Goal: Transaction & Acquisition: Download file/media

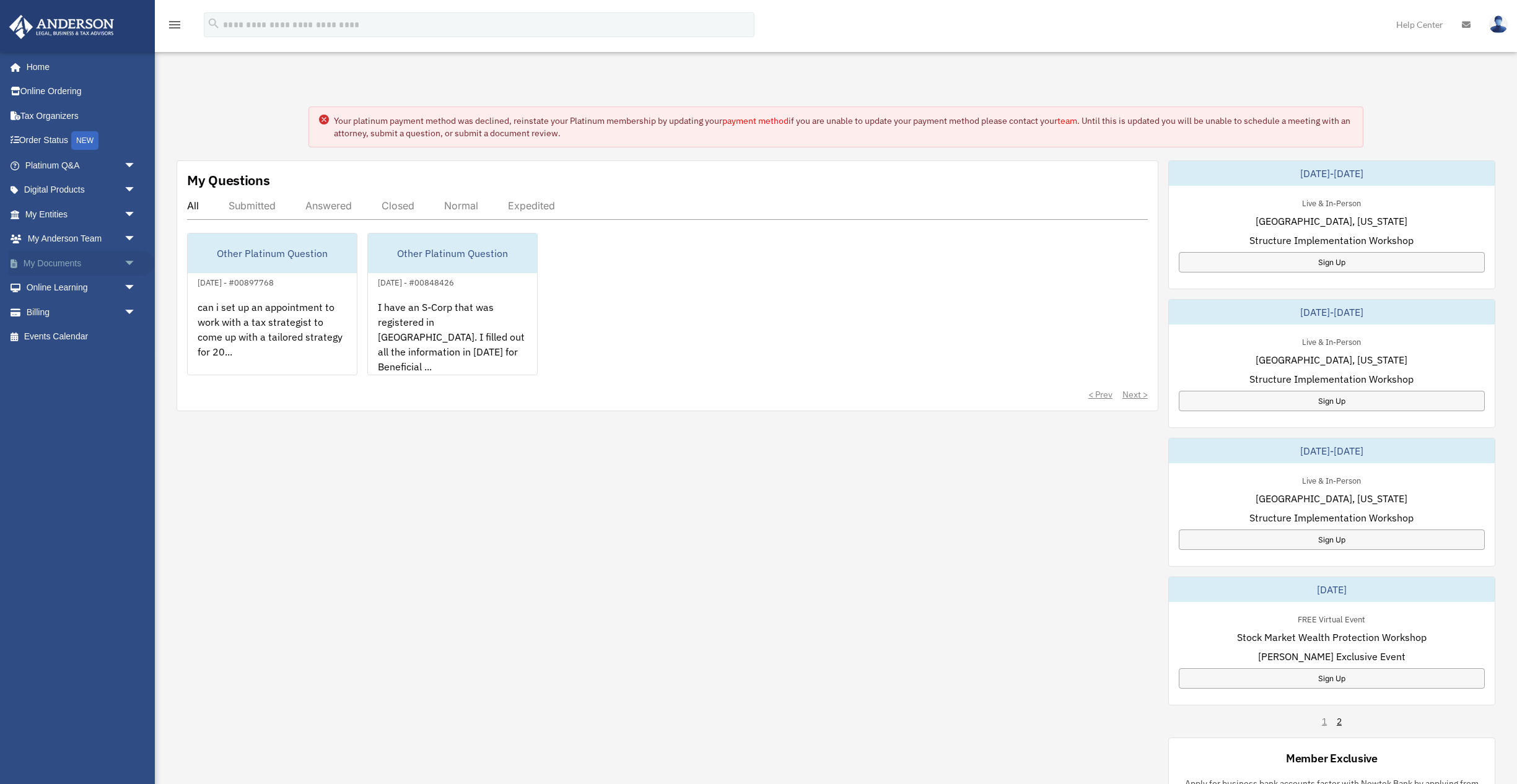
click at [129, 264] on span "arrow_drop_down" at bounding box center [136, 263] width 25 height 25
click at [63, 262] on link "My Documents arrow_drop_up" at bounding box center [81, 263] width 146 height 25
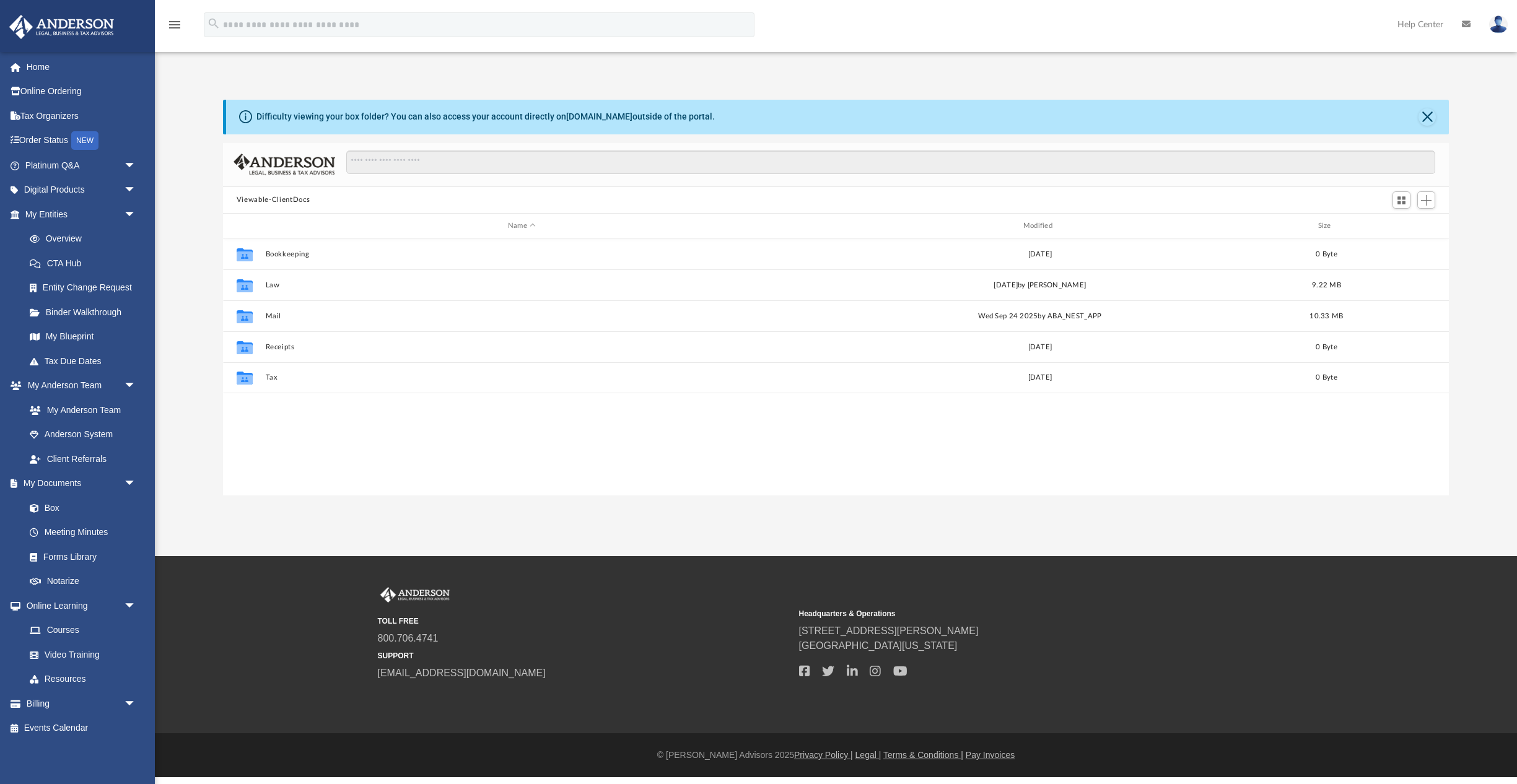
scroll to position [282, 1226]
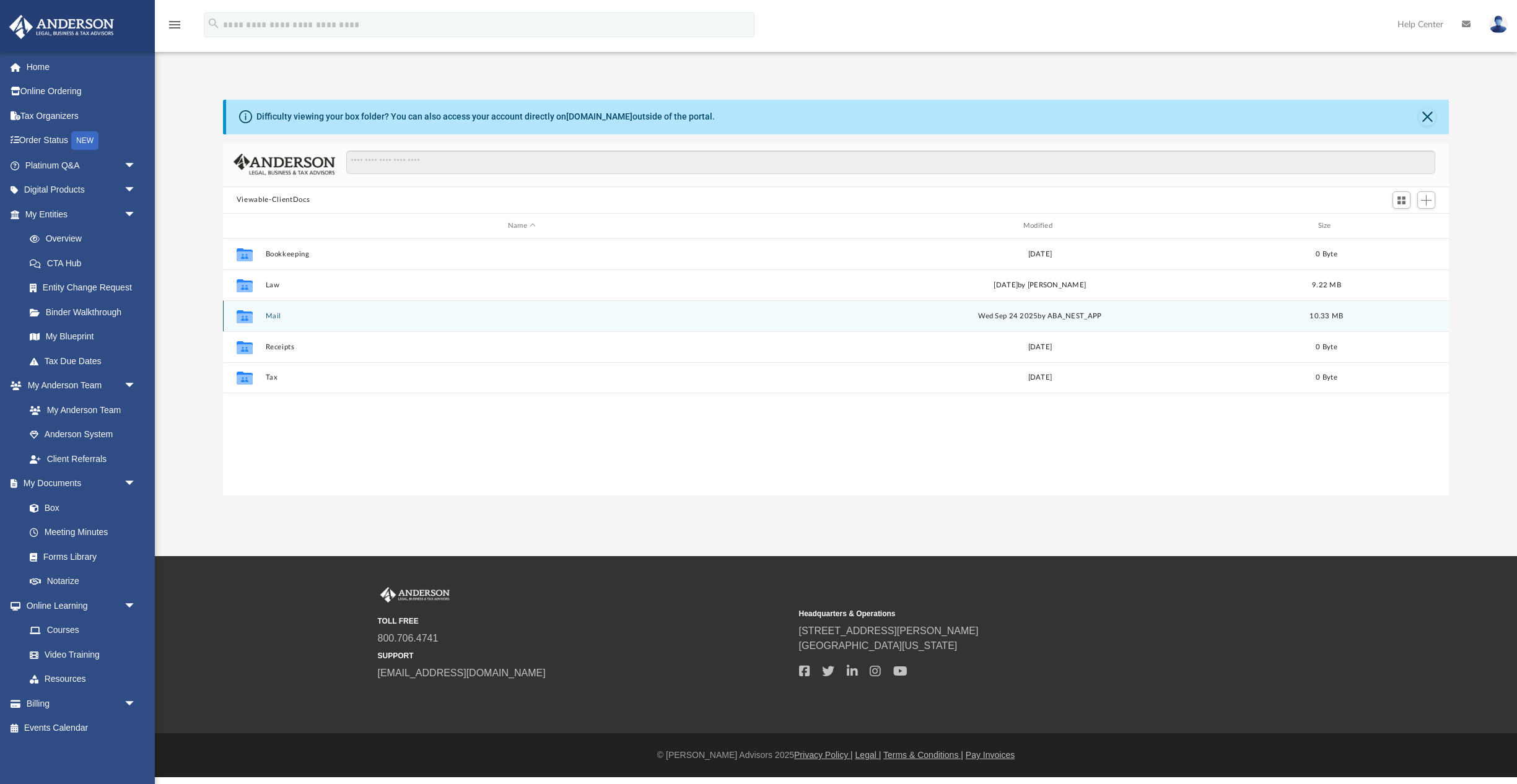
click at [270, 316] on button "Mail" at bounding box center [522, 315] width 513 height 8
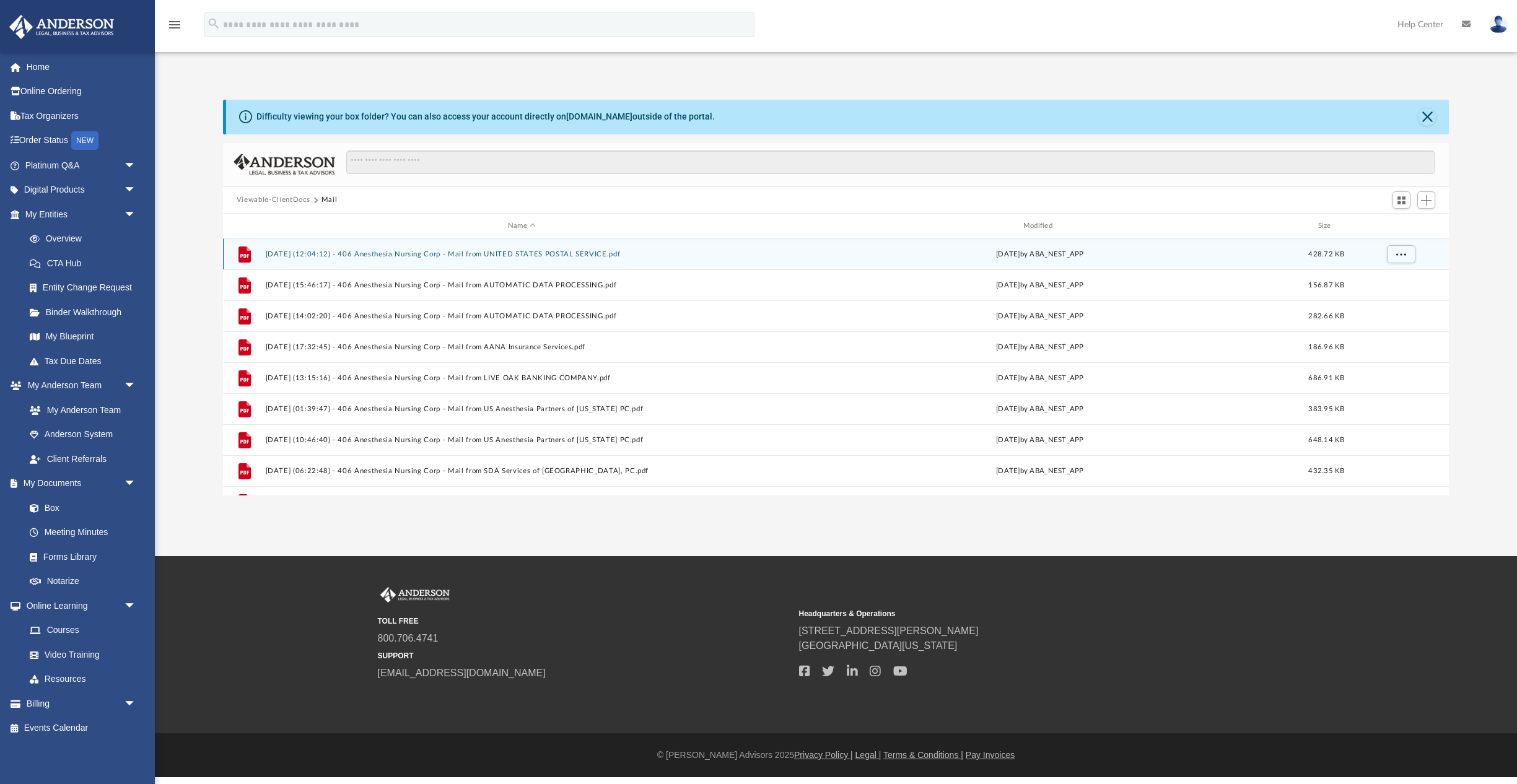
click at [409, 253] on button "[DATE] (12:04:12) - 406 Anesthesia Nursing Corp - Mail from UNITED STATES POSTA…" at bounding box center [522, 254] width 513 height 8
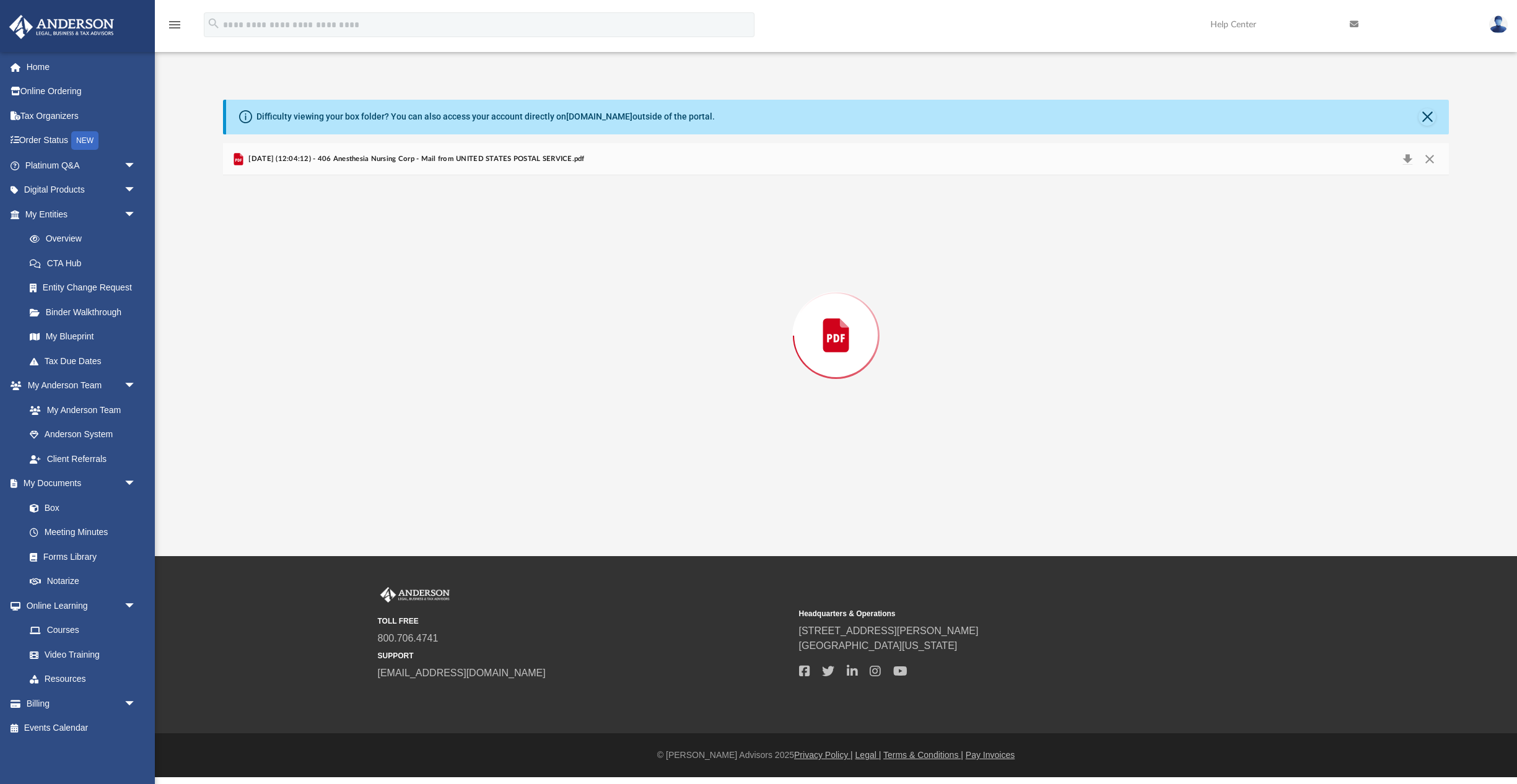
scroll to position [840, 0]
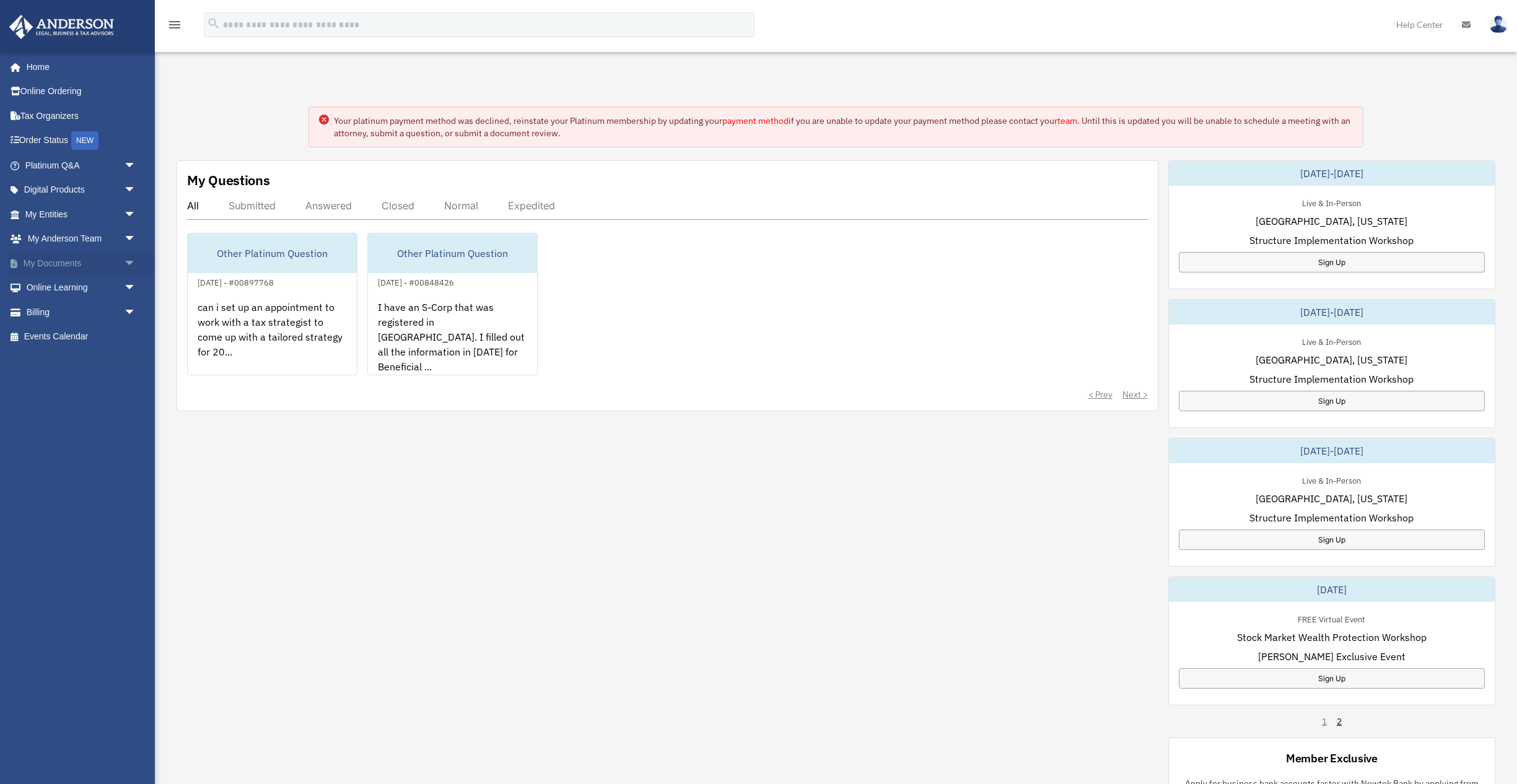
click at [68, 261] on link "My Documents arrow_drop_down" at bounding box center [81, 263] width 146 height 25
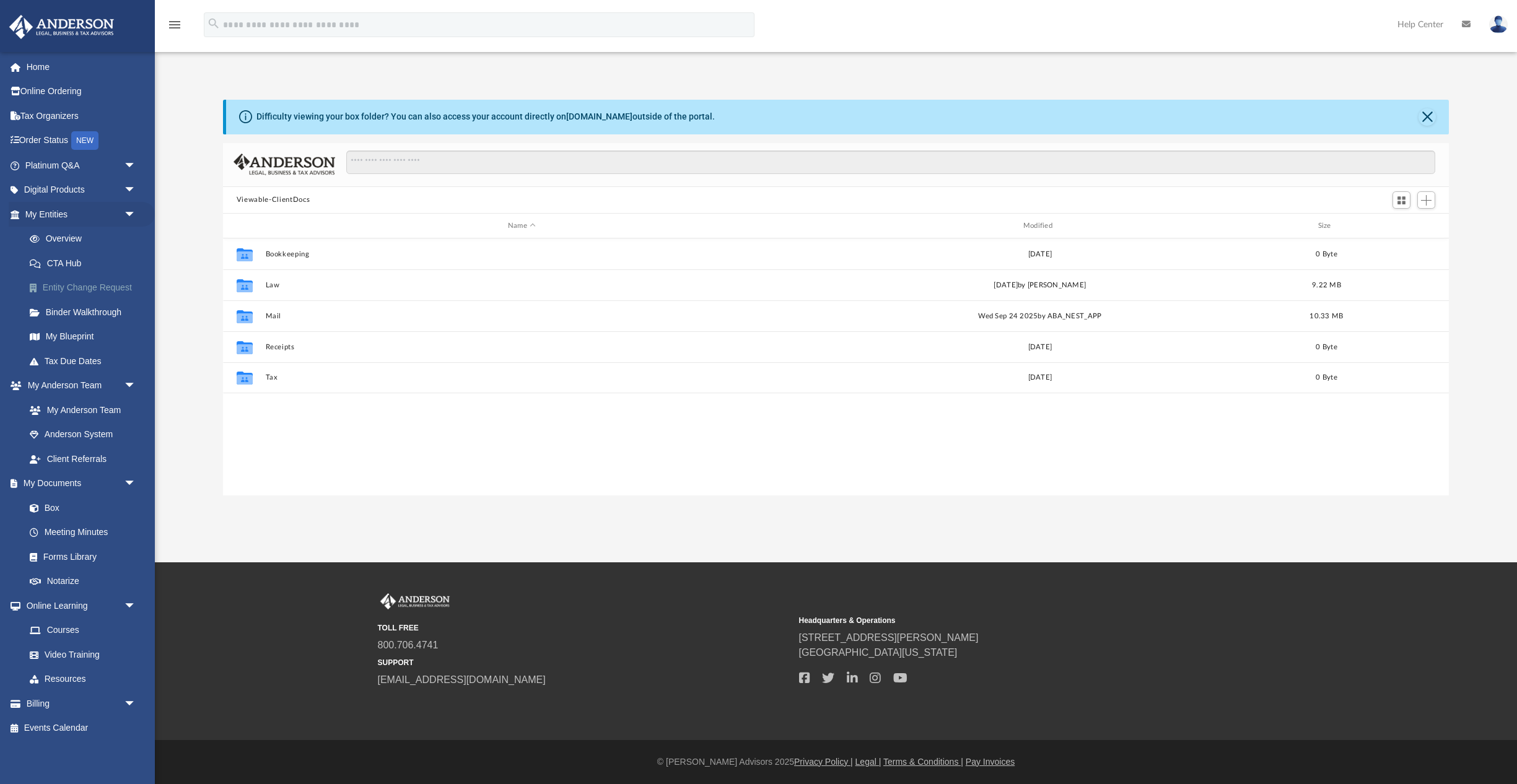
scroll to position [282, 1226]
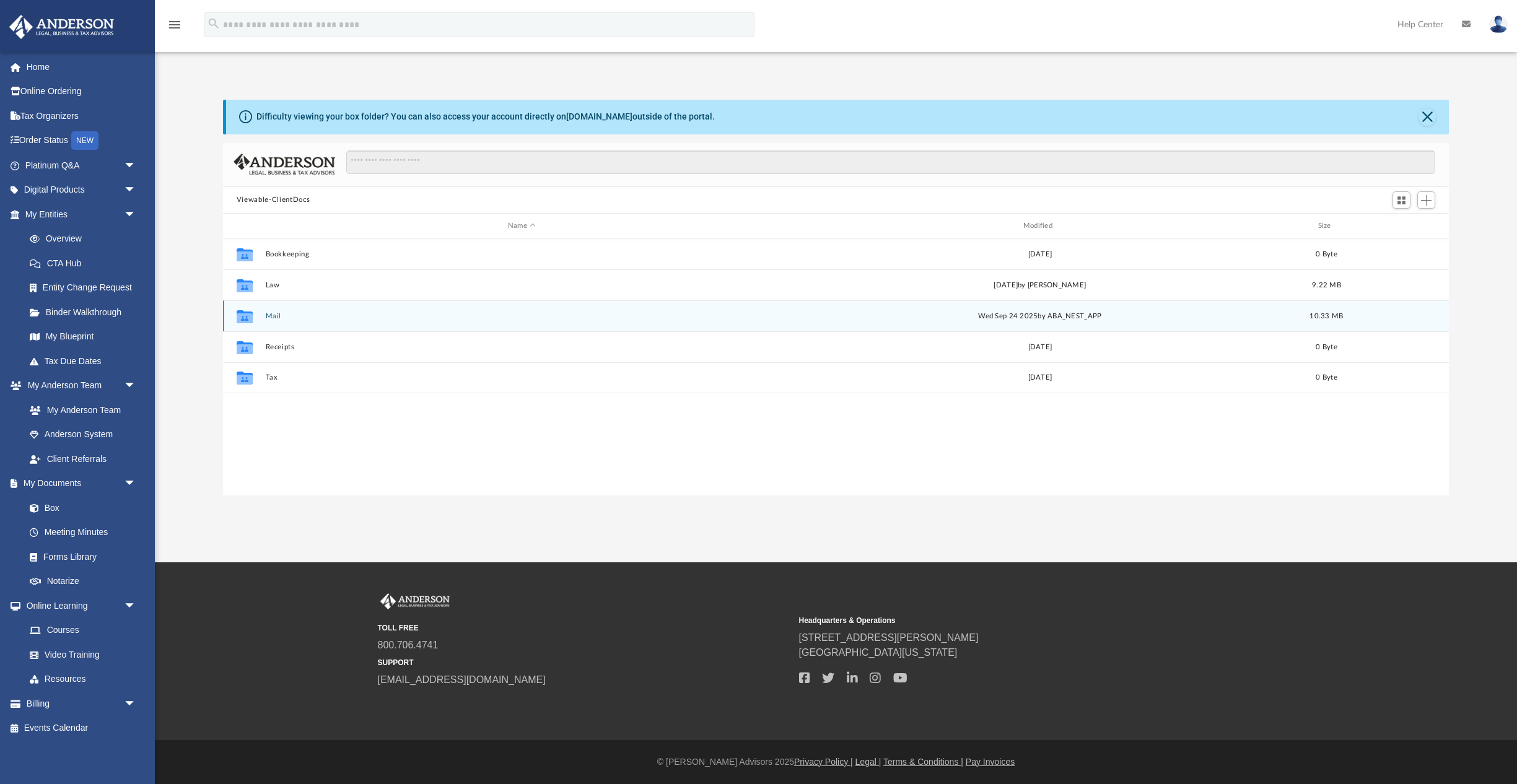
click at [278, 320] on button "Mail" at bounding box center [522, 315] width 513 height 8
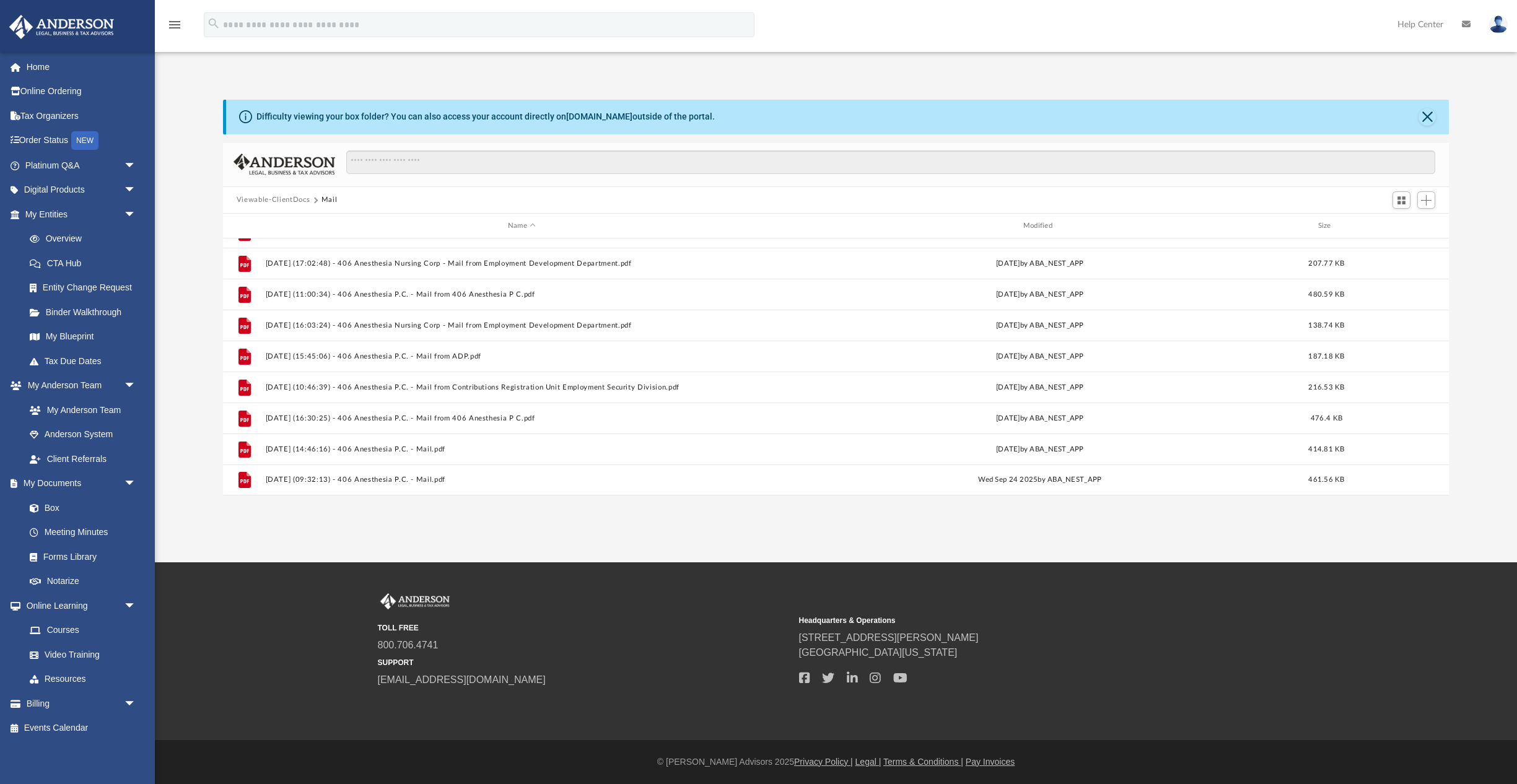
scroll to position [641, 0]
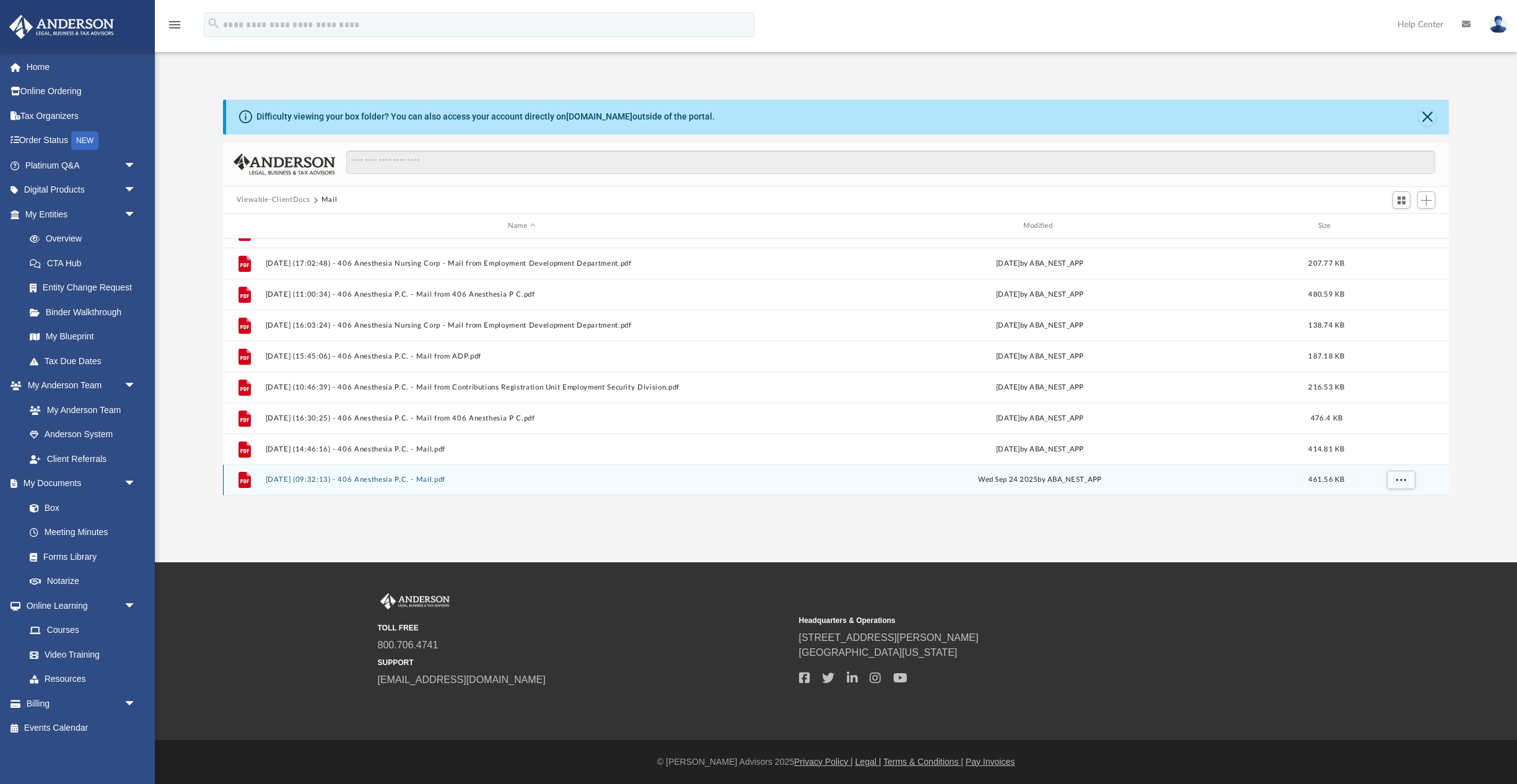
click at [316, 480] on button "2025.09.24 (09:32:13) - 406 Anesthesia P.C. - Mail.pdf" at bounding box center [522, 480] width 513 height 8
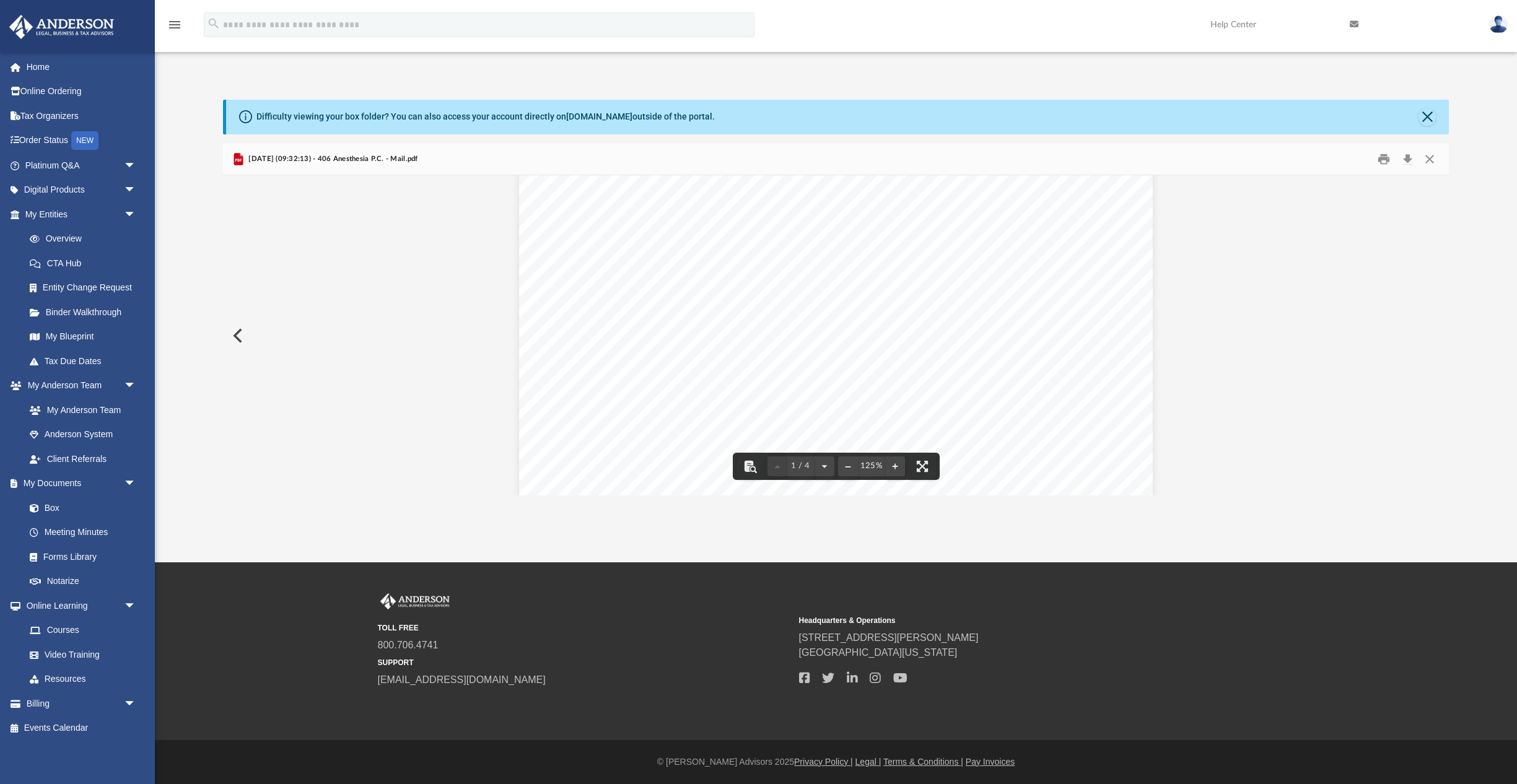
scroll to position [29, 0]
click at [1409, 157] on button "Download" at bounding box center [1407, 158] width 23 height 19
click at [239, 332] on button "Preview" at bounding box center [236, 336] width 27 height 35
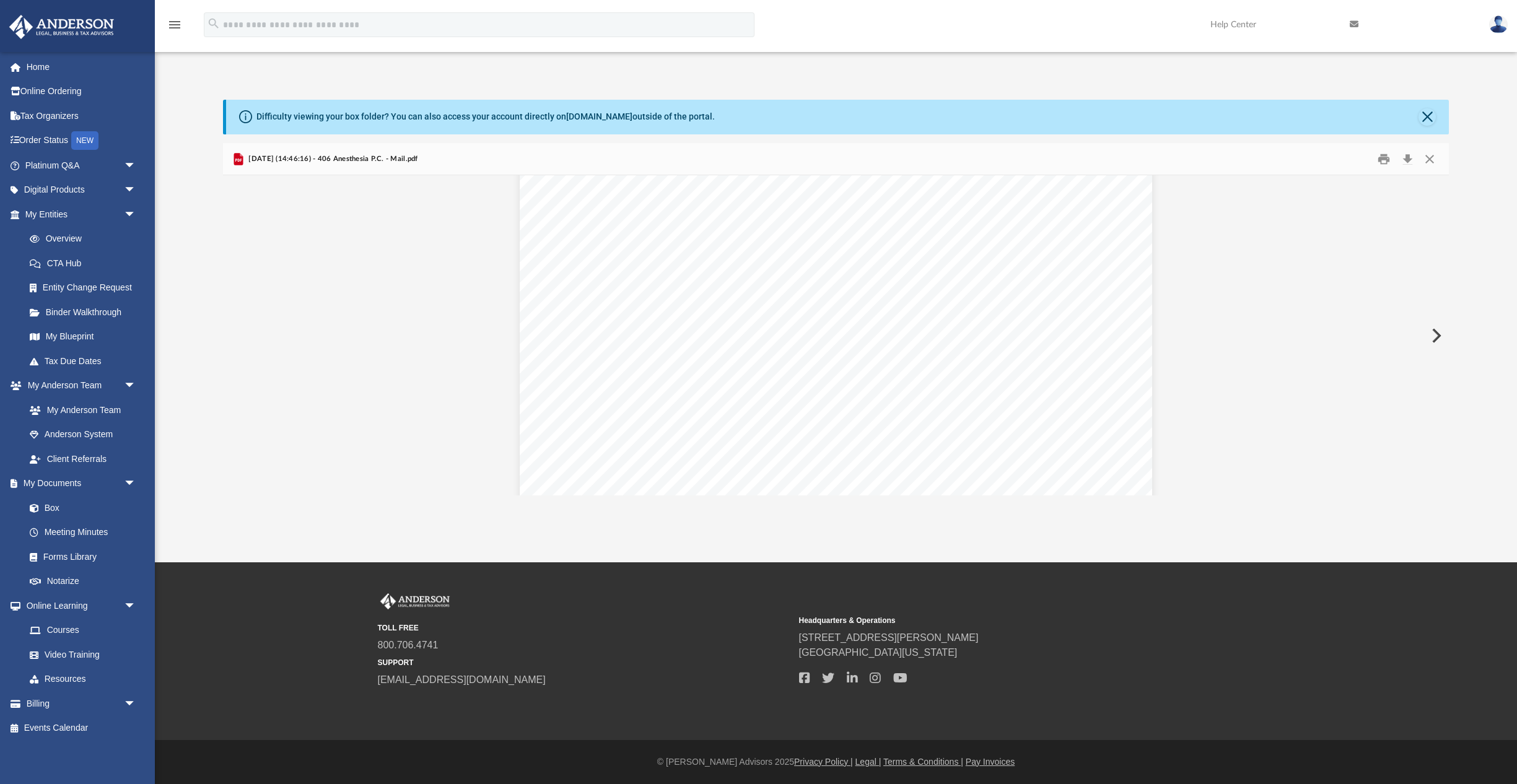
click at [1436, 342] on button "Preview" at bounding box center [1435, 336] width 27 height 35
click at [239, 333] on button "Preview" at bounding box center [236, 336] width 27 height 35
click at [239, 331] on button "Preview" at bounding box center [236, 336] width 27 height 35
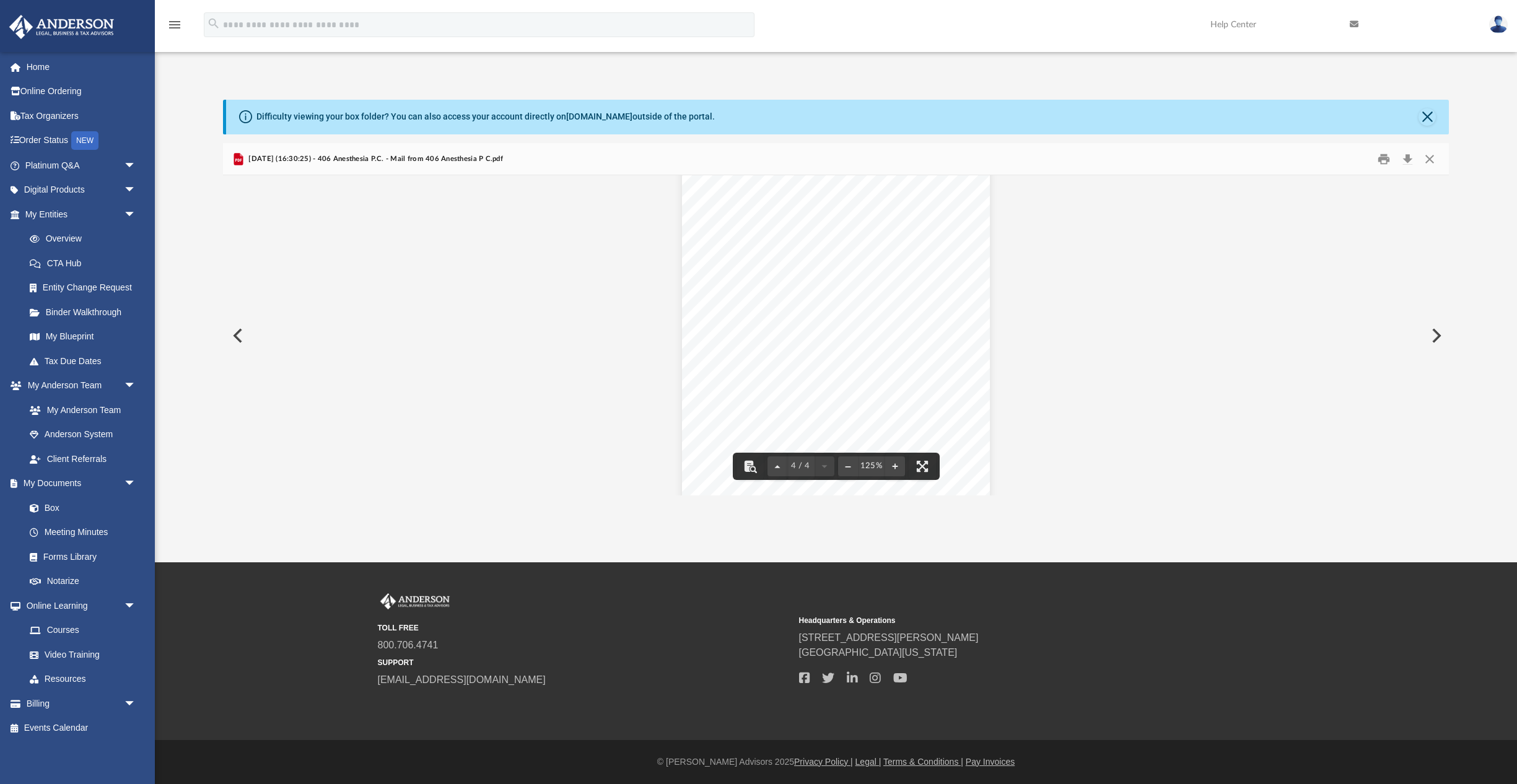
click at [242, 347] on button "Preview" at bounding box center [236, 336] width 27 height 35
click at [238, 335] on button "Preview" at bounding box center [236, 336] width 27 height 35
